Goal: Complete application form: Complete application form

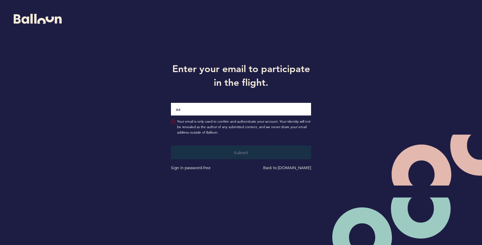
type input "[PERSON_NAME][EMAIL_ADDRESS][PERSON_NAME][DOMAIN_NAME]"
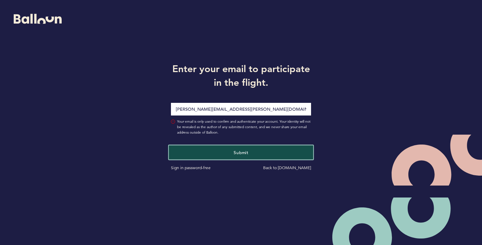
click at [235, 156] on button "Submit" at bounding box center [241, 153] width 144 height 14
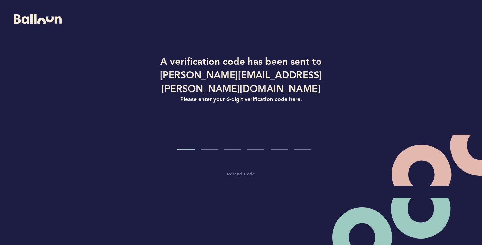
type input "6"
type input "4"
type input "7"
type input "9"
type input "2"
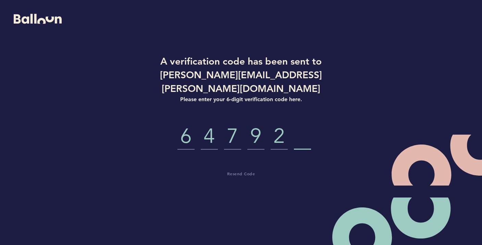
type input "3"
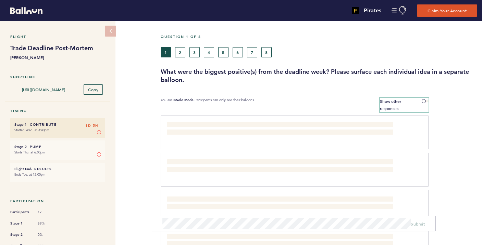
click at [426, 102] on span at bounding box center [424, 101] width 7 height 2
click at [0, 0] on input "Show other responses" at bounding box center [0, 0] width 0 height 0
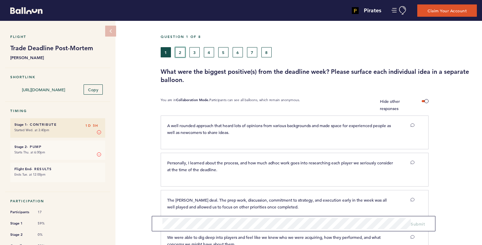
click at [181, 53] on button "2" at bounding box center [180, 52] width 10 height 10
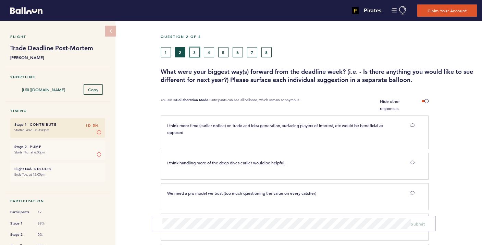
click at [194, 51] on button "3" at bounding box center [194, 52] width 10 height 10
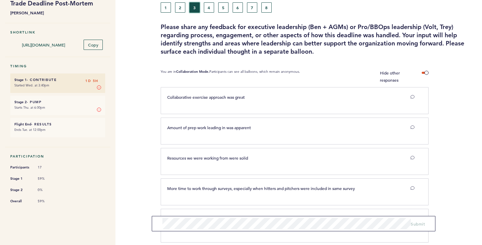
scroll to position [22, 0]
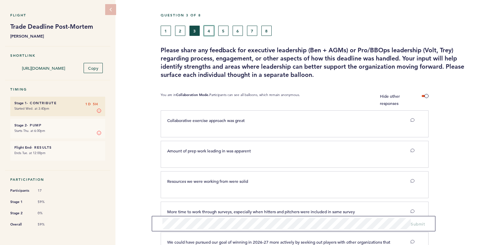
click at [207, 32] on button "4" at bounding box center [209, 31] width 10 height 10
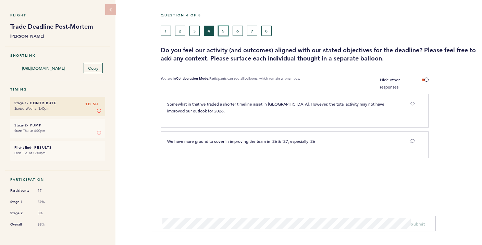
click at [225, 29] on button "5" at bounding box center [223, 31] width 10 height 10
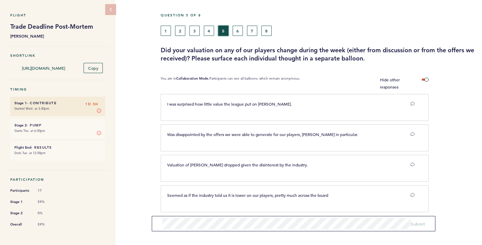
scroll to position [25, 0]
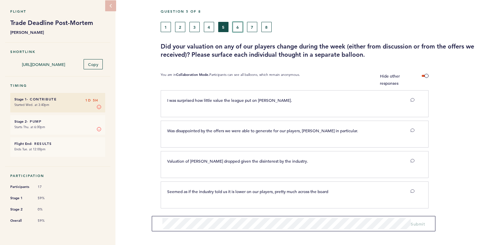
click at [238, 28] on button "6" at bounding box center [237, 27] width 10 height 10
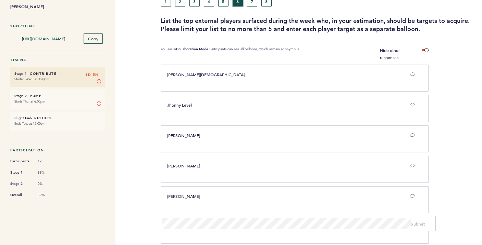
scroll to position [47, 0]
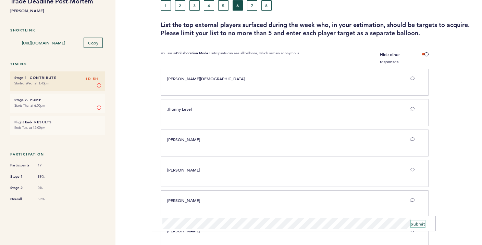
click at [419, 223] on span "Submit" at bounding box center [418, 224] width 14 height 5
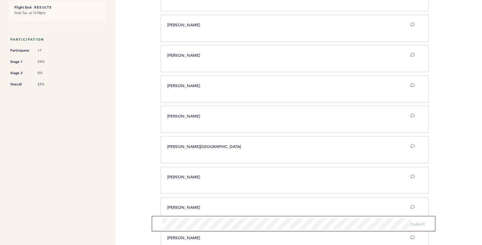
scroll to position [161, 0]
click at [418, 225] on span "Submit" at bounding box center [418, 224] width 14 height 5
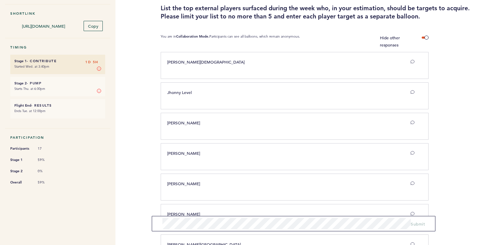
scroll to position [0, 0]
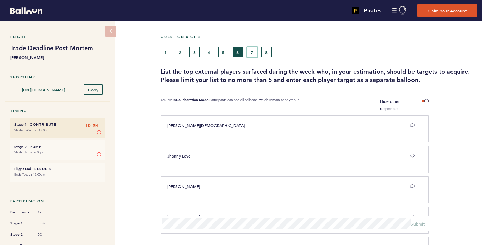
click at [253, 49] on button "7" at bounding box center [252, 52] width 10 height 10
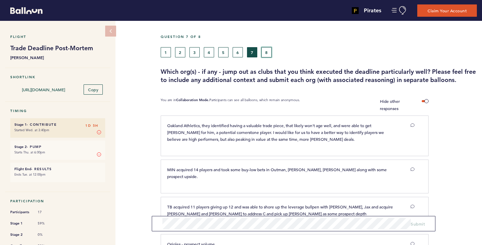
click at [265, 55] on button "8" at bounding box center [266, 52] width 10 height 10
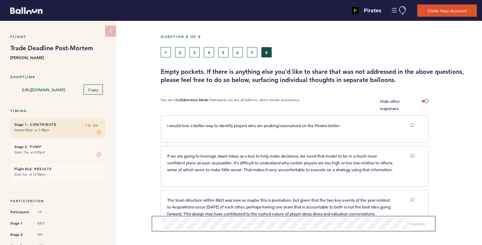
click at [163, 46] on div "Question 8 of 8" at bounding box center [318, 41] width 326 height 13
click at [165, 50] on button "1" at bounding box center [166, 52] width 10 height 10
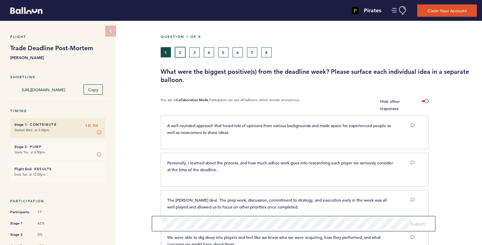
click at [179, 52] on button "2" at bounding box center [180, 52] width 10 height 10
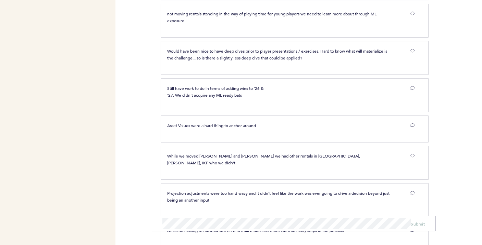
scroll to position [1006, 0]
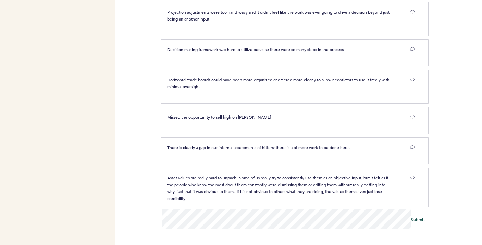
click at [141, 211] on div "Pirates [PERSON_NAME][EMAIL_ADDRESS][PERSON_NAME][DOMAIN_NAME] Team Domain: pir…" at bounding box center [241, 122] width 482 height 245
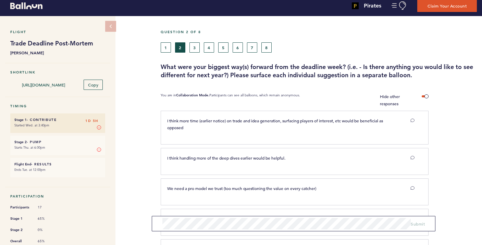
scroll to position [0, 0]
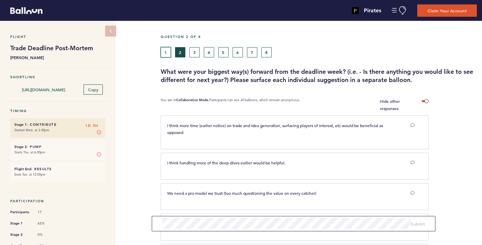
click at [167, 49] on button "1" at bounding box center [166, 52] width 10 height 10
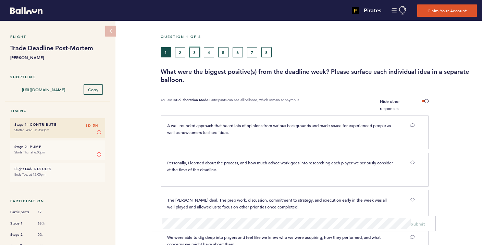
click at [198, 51] on button "3" at bounding box center [194, 52] width 10 height 10
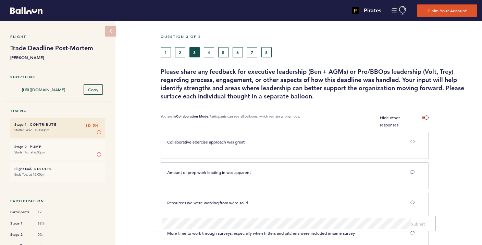
scroll to position [79, 0]
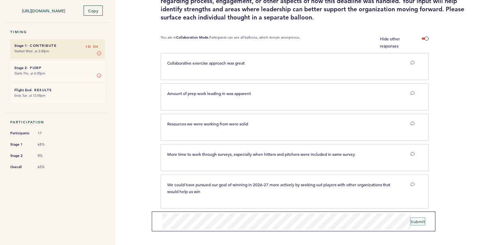
click at [417, 224] on span "Submit" at bounding box center [418, 221] width 14 height 5
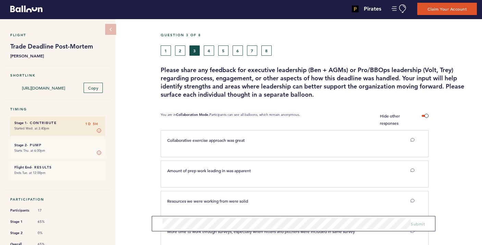
scroll to position [0, 0]
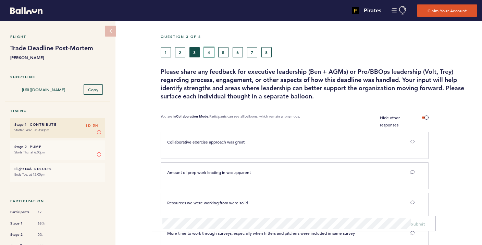
click at [210, 50] on button "4" at bounding box center [209, 52] width 10 height 10
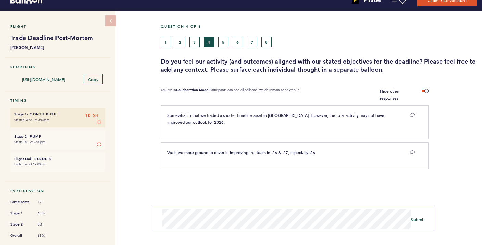
scroll to position [23, 0]
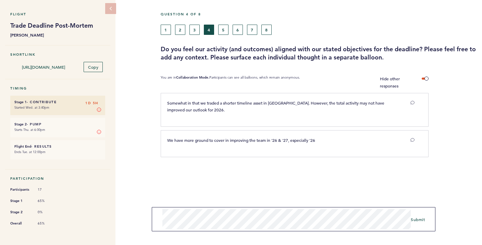
click at [155, 217] on form "Submit" at bounding box center [293, 219] width 283 height 24
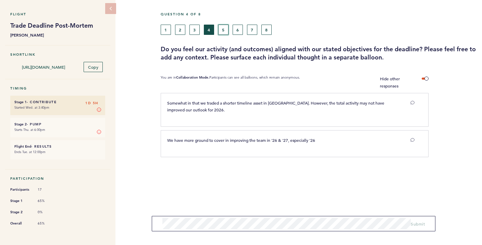
click at [223, 31] on button "5" at bounding box center [223, 30] width 10 height 10
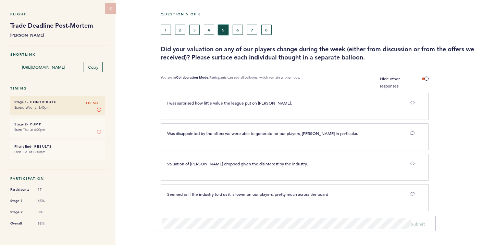
scroll to position [25, 0]
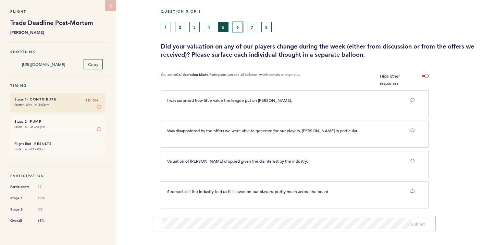
click at [234, 29] on button "6" at bounding box center [237, 27] width 10 height 10
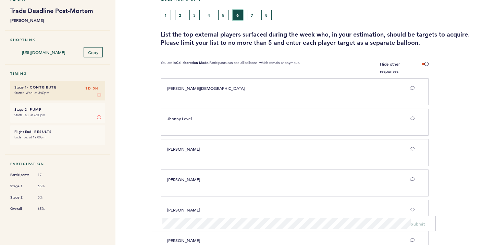
scroll to position [33, 0]
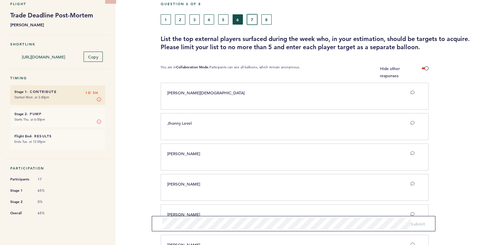
click at [254, 20] on button "7" at bounding box center [252, 19] width 10 height 10
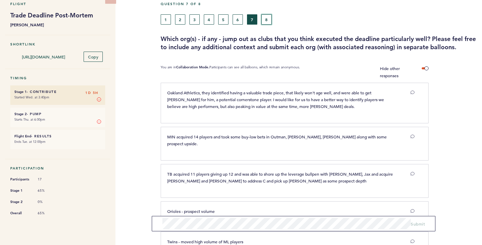
click at [267, 22] on button "8" at bounding box center [266, 19] width 10 height 10
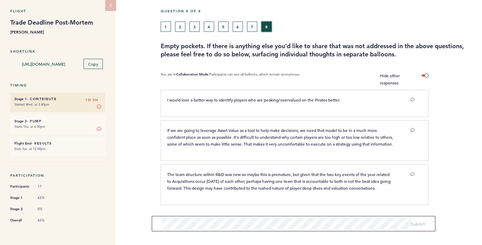
scroll to position [36, 0]
click at [166, 22] on button "1" at bounding box center [166, 27] width 10 height 10
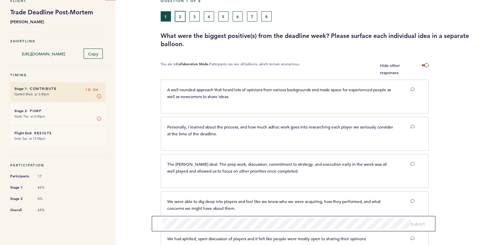
click at [179, 16] on button "2" at bounding box center [180, 16] width 10 height 10
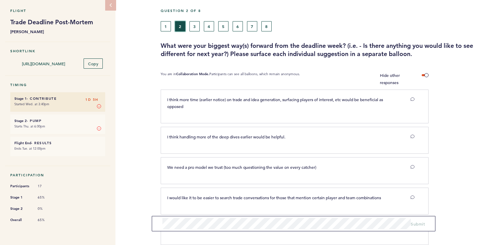
scroll to position [23, 0]
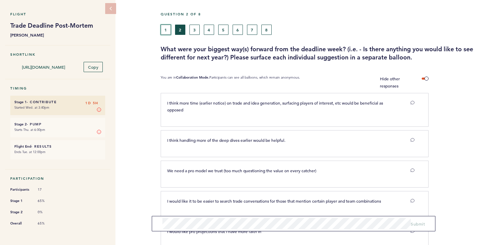
click at [165, 30] on button "1" at bounding box center [166, 30] width 10 height 10
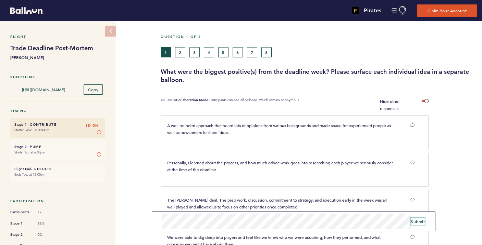
click at [421, 224] on span "Submit" at bounding box center [418, 221] width 14 height 5
click at [418, 222] on span "Submit" at bounding box center [418, 221] width 14 height 5
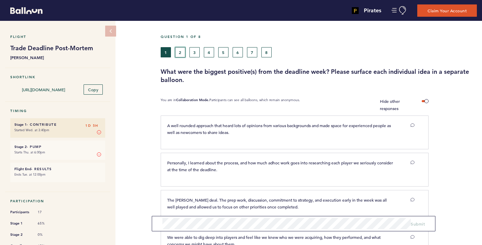
click at [180, 51] on button "2" at bounding box center [180, 52] width 10 height 10
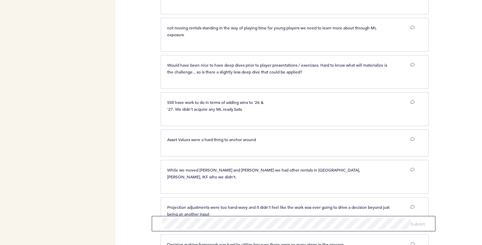
scroll to position [1006, 0]
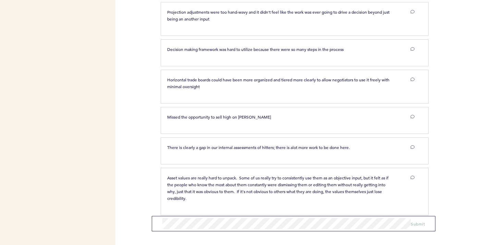
click at [190, 230] on form "Submit" at bounding box center [293, 223] width 283 height 15
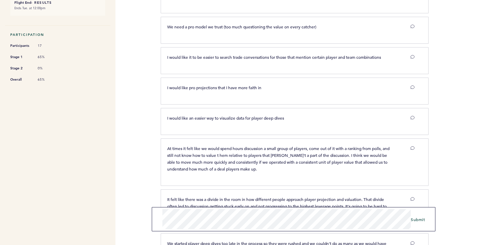
scroll to position [290, 0]
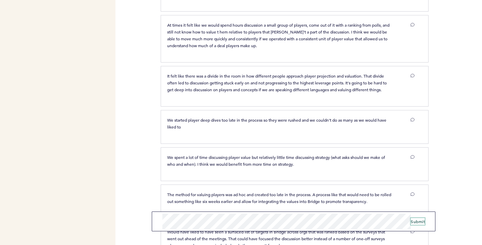
click at [419, 222] on span "Submit" at bounding box center [418, 221] width 14 height 5
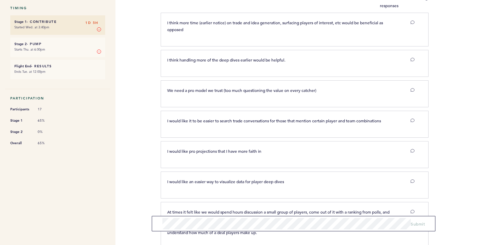
scroll to position [0, 0]
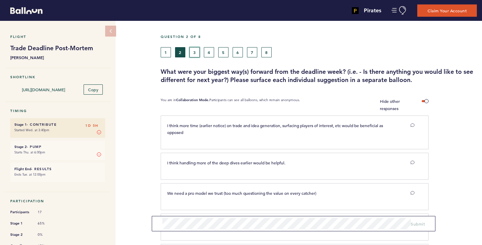
click at [197, 52] on button "3" at bounding box center [194, 52] width 10 height 10
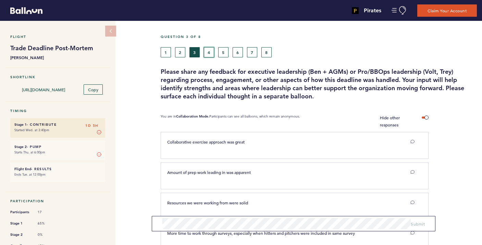
click at [212, 53] on button "4" at bounding box center [209, 52] width 10 height 10
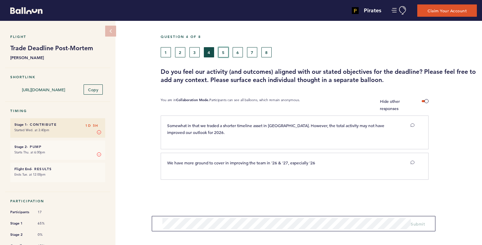
click at [223, 54] on button "5" at bounding box center [223, 52] width 10 height 10
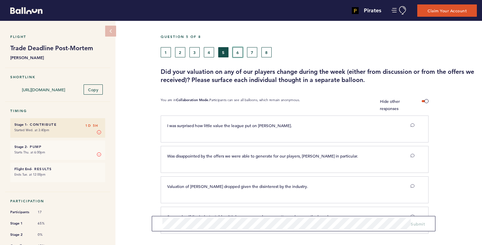
click at [239, 51] on button "6" at bounding box center [237, 52] width 10 height 10
